Goal: Information Seeking & Learning: Learn about a topic

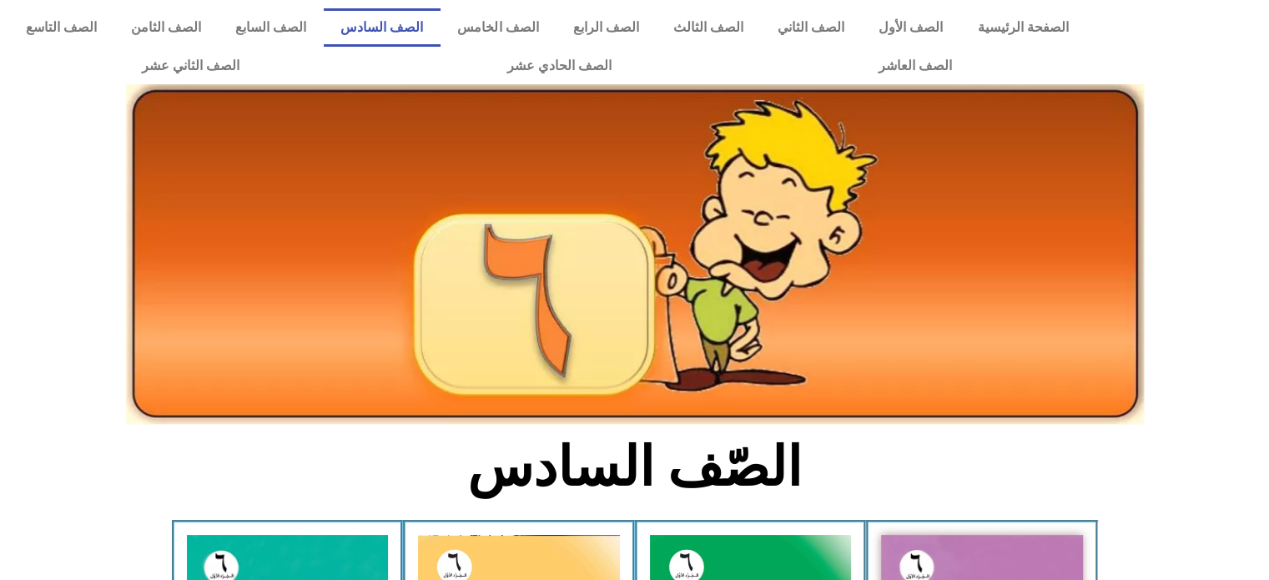
click at [168, 460] on section "الصّف السادس" at bounding box center [634, 476] width 1269 height 87
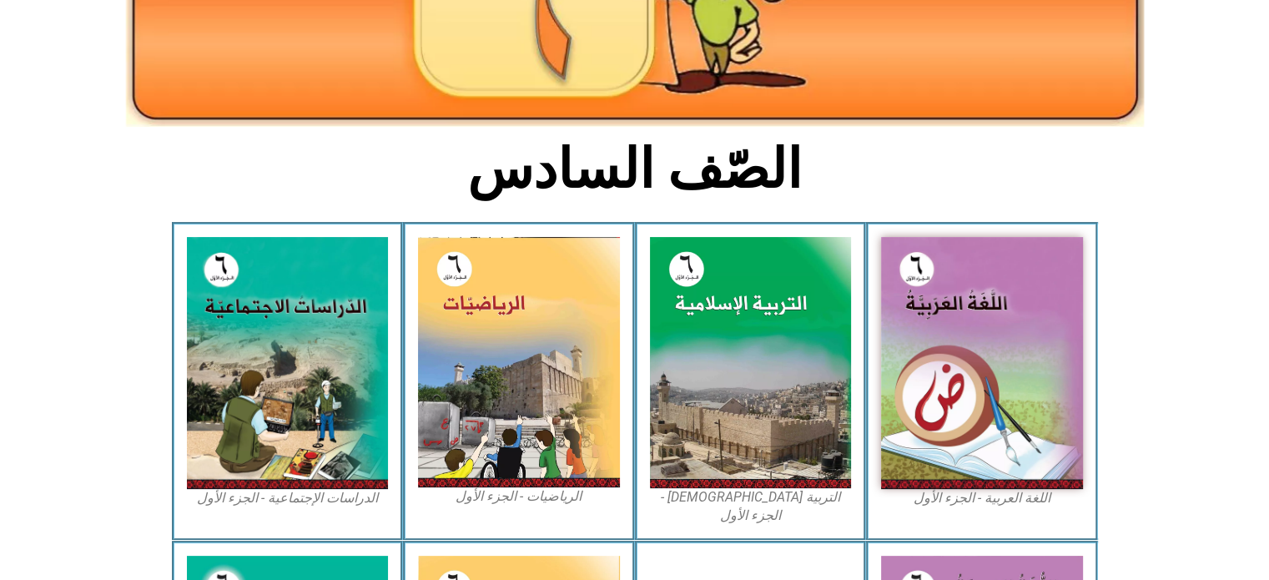
scroll to position [300, 0]
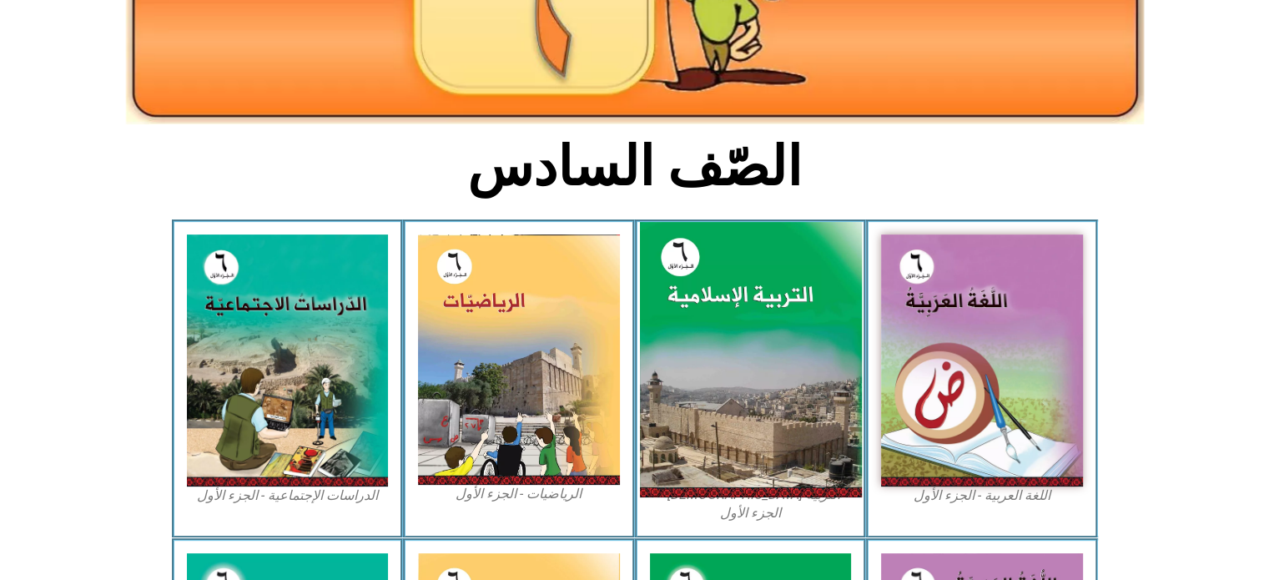
click at [804, 415] on img at bounding box center [750, 360] width 222 height 276
